Goal: Task Accomplishment & Management: Use online tool/utility

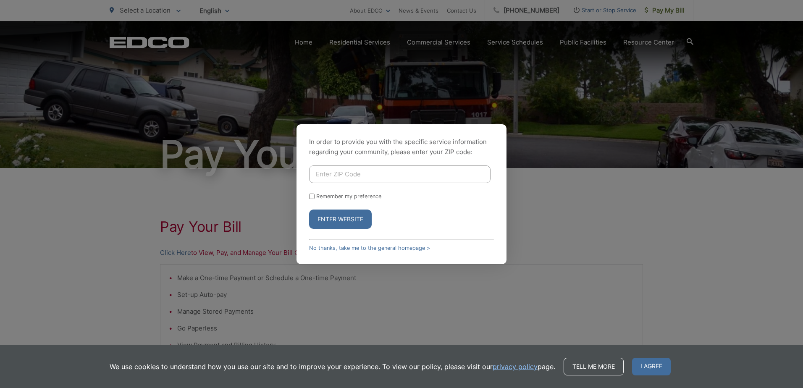
click at [334, 172] on input "Enter ZIP Code" at bounding box center [399, 174] width 181 height 18
type input "92019"
click at [361, 271] on div "In order to provide you with the specific service information regarding your co…" at bounding box center [401, 194] width 803 height 388
click at [333, 218] on button "Enter Website" at bounding box center [340, 219] width 63 height 19
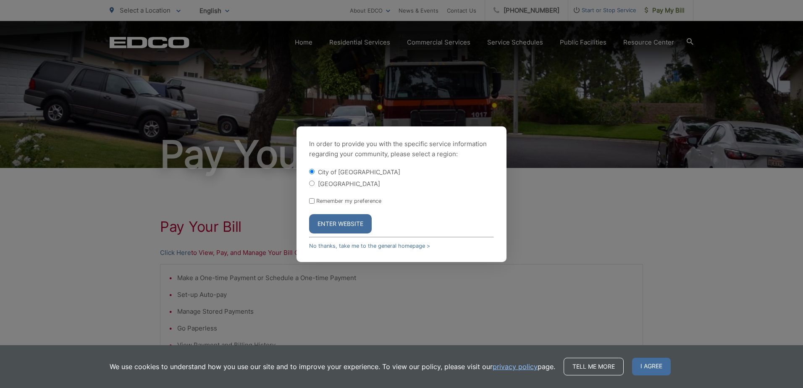
click at [0, 0] on div at bounding box center [0, 0] width 0 height 0
click at [312, 184] on input "[GEOGRAPHIC_DATA]" at bounding box center [311, 183] width 5 height 5
radio input "true"
click at [335, 221] on button "Enter Website" at bounding box center [340, 223] width 63 height 19
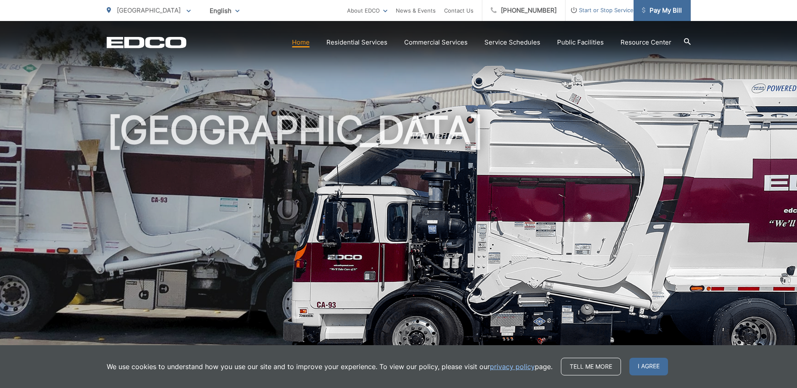
click at [662, 11] on span "Pay My Bill" at bounding box center [662, 10] width 40 height 10
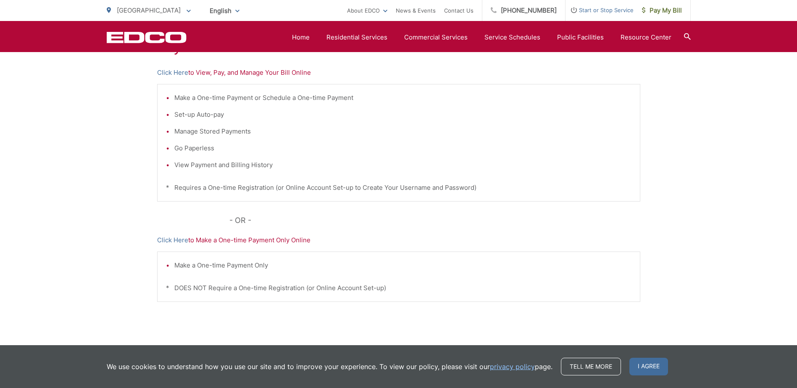
scroll to position [125, 0]
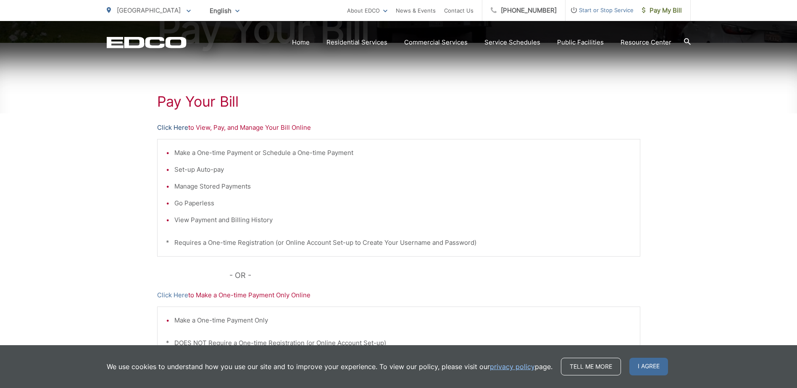
click at [177, 126] on link "Click Here" at bounding box center [172, 128] width 31 height 10
